Goal: Transaction & Acquisition: Download file/media

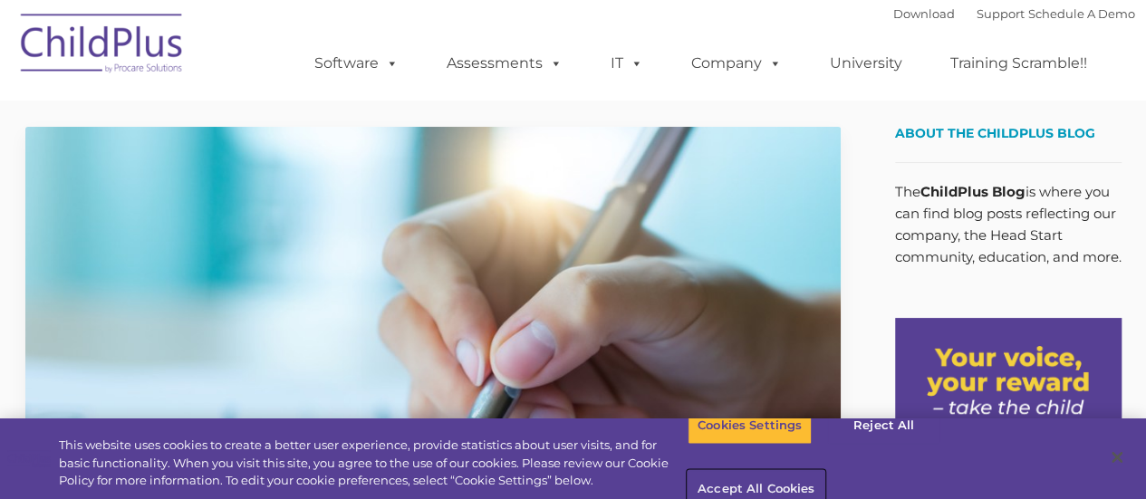
click at [824, 471] on button "Accept All Cookies" at bounding box center [756, 490] width 137 height 38
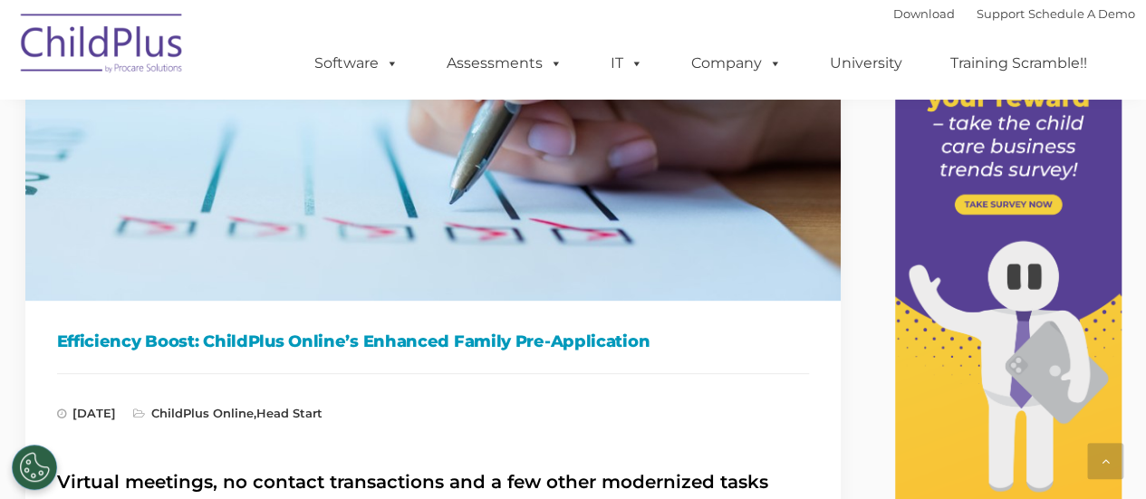
scroll to position [760, 0]
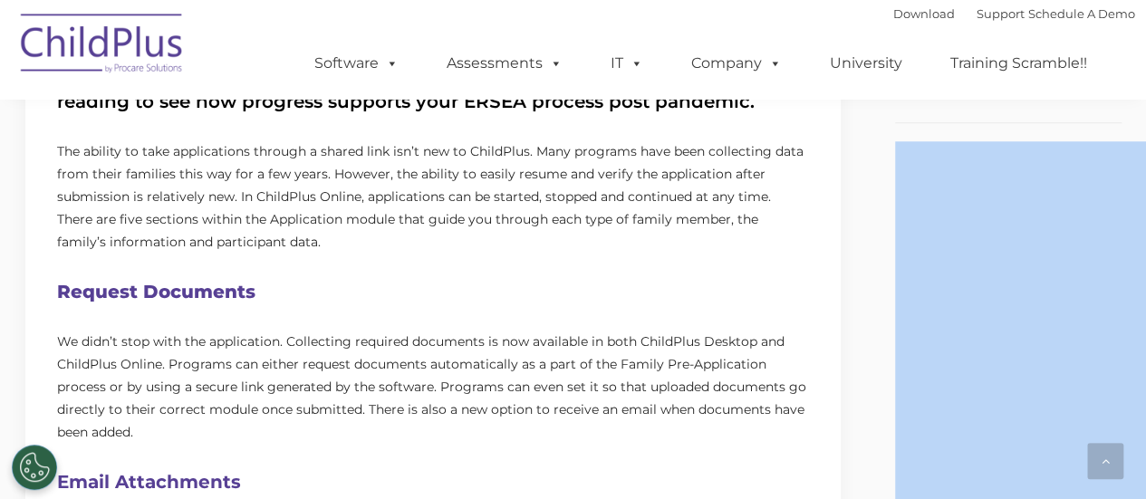
drag, startPoint x: 1136, startPoint y: 144, endPoint x: 1128, endPoint y: 164, distance: 21.5
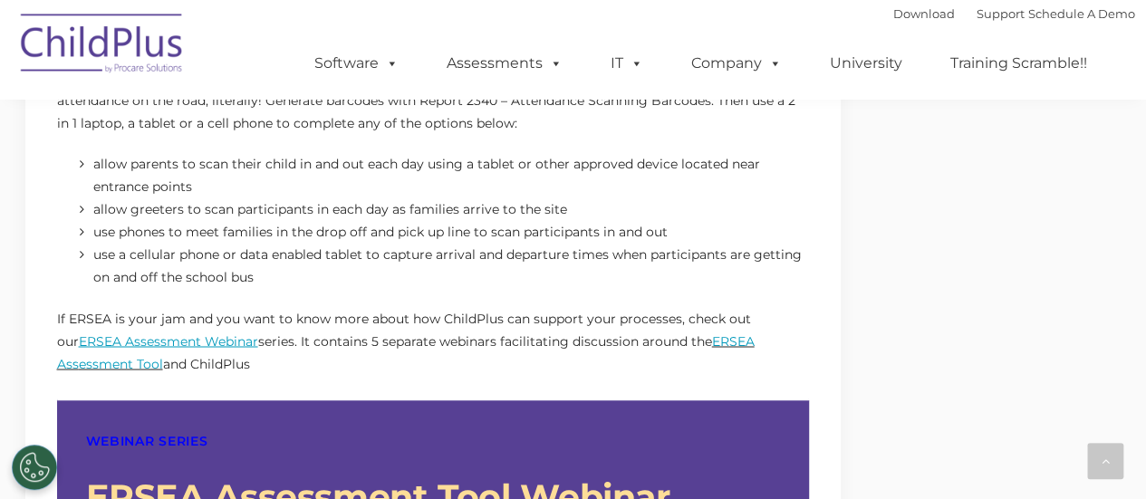
scroll to position [1395, 0]
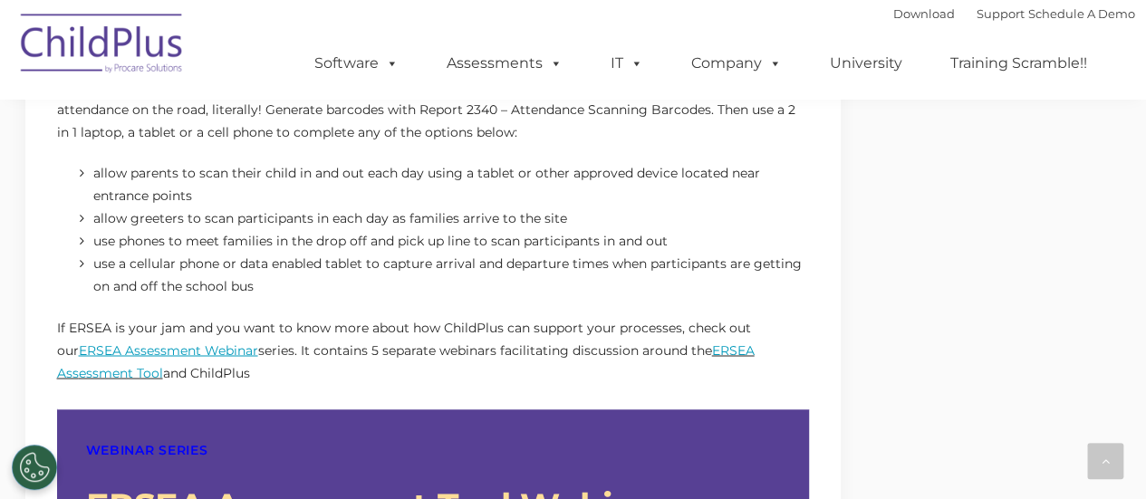
drag, startPoint x: 1106, startPoint y: 245, endPoint x: 1110, endPoint y: 116, distance: 128.7
click at [1110, 116] on div "Efficiency Boost: ChildPlus Online’s Enhanced Family Pre-Application [DATE] Chi…" at bounding box center [573, 90] width 1123 height 2971
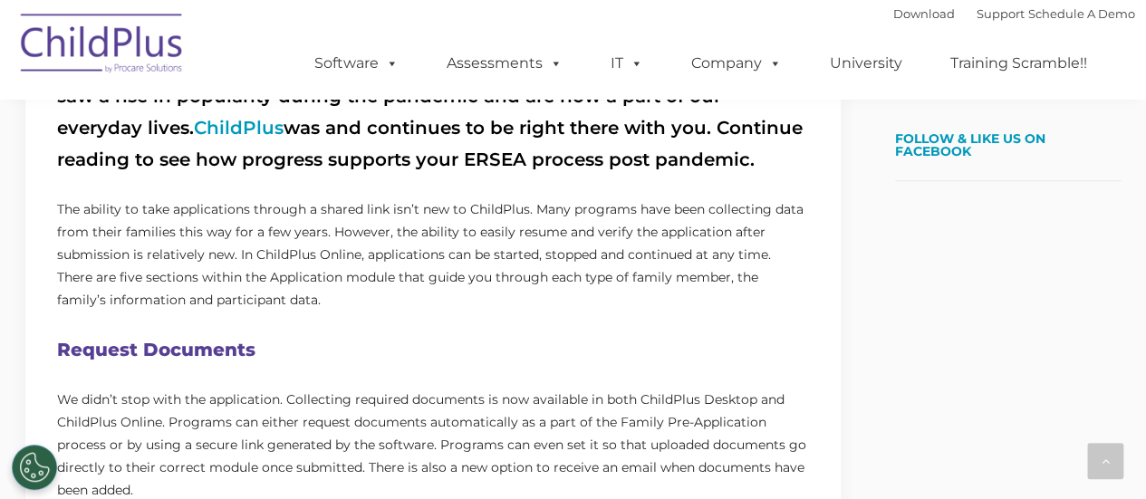
scroll to position [554, 0]
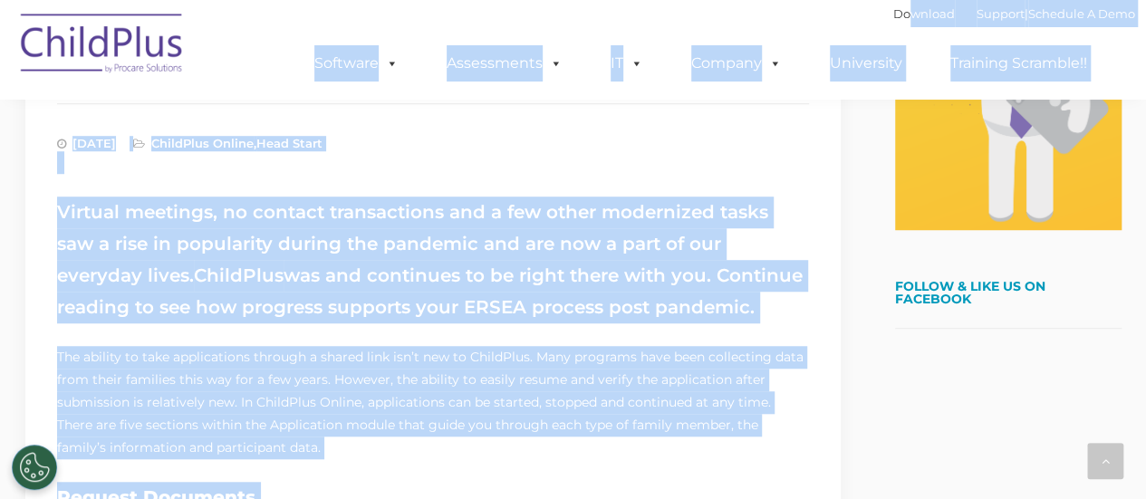
scroll to position [426, 0]
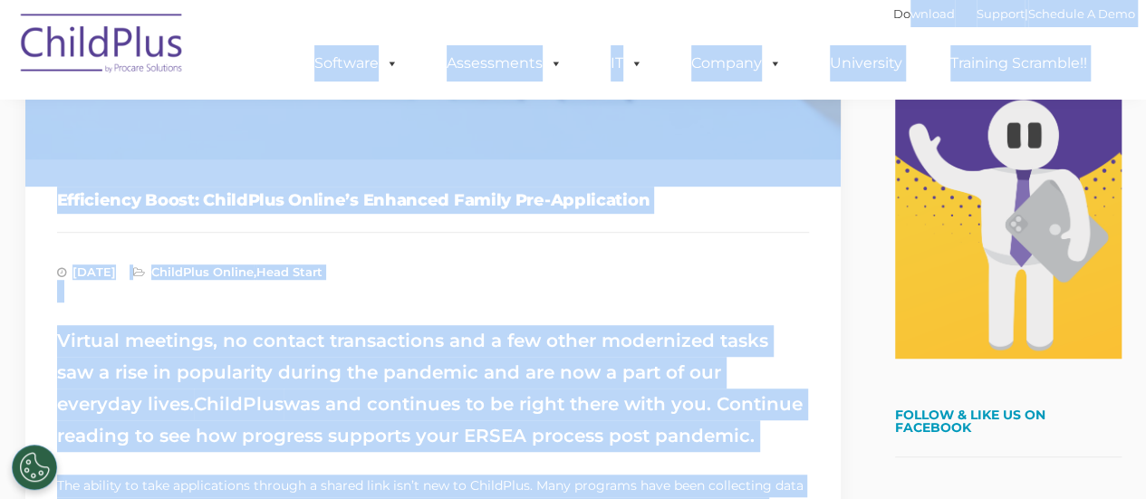
click at [824, 11] on div "Download Support | Schedule A Demo  MENU MENU Software ChildPlus: The original…" at bounding box center [706, 50] width 857 height 100
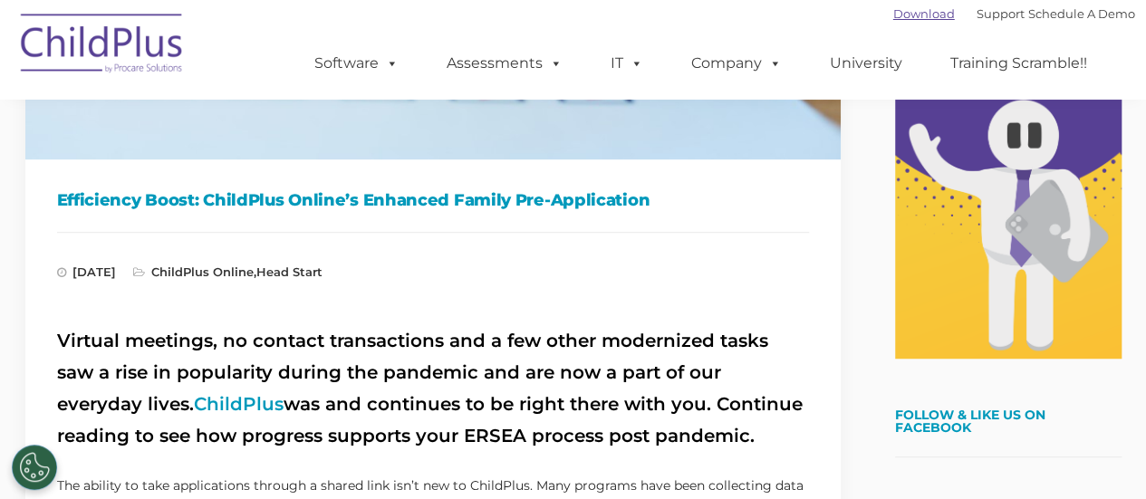
click at [893, 17] on link "Download" at bounding box center [924, 13] width 62 height 14
